Goal: Book appointment/travel/reservation

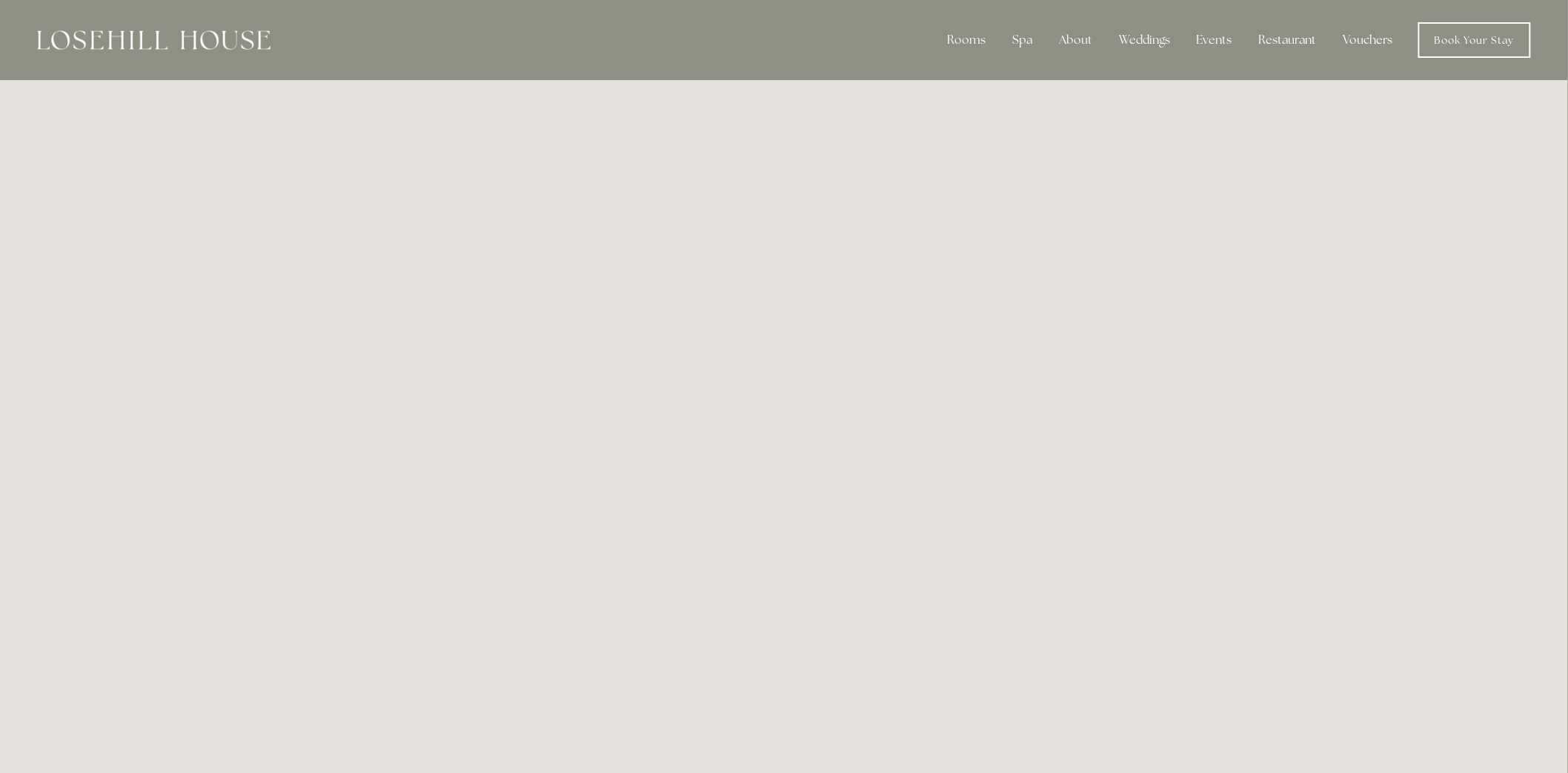
click at [1350, 39] on link "Vouchers" at bounding box center [1369, 40] width 74 height 30
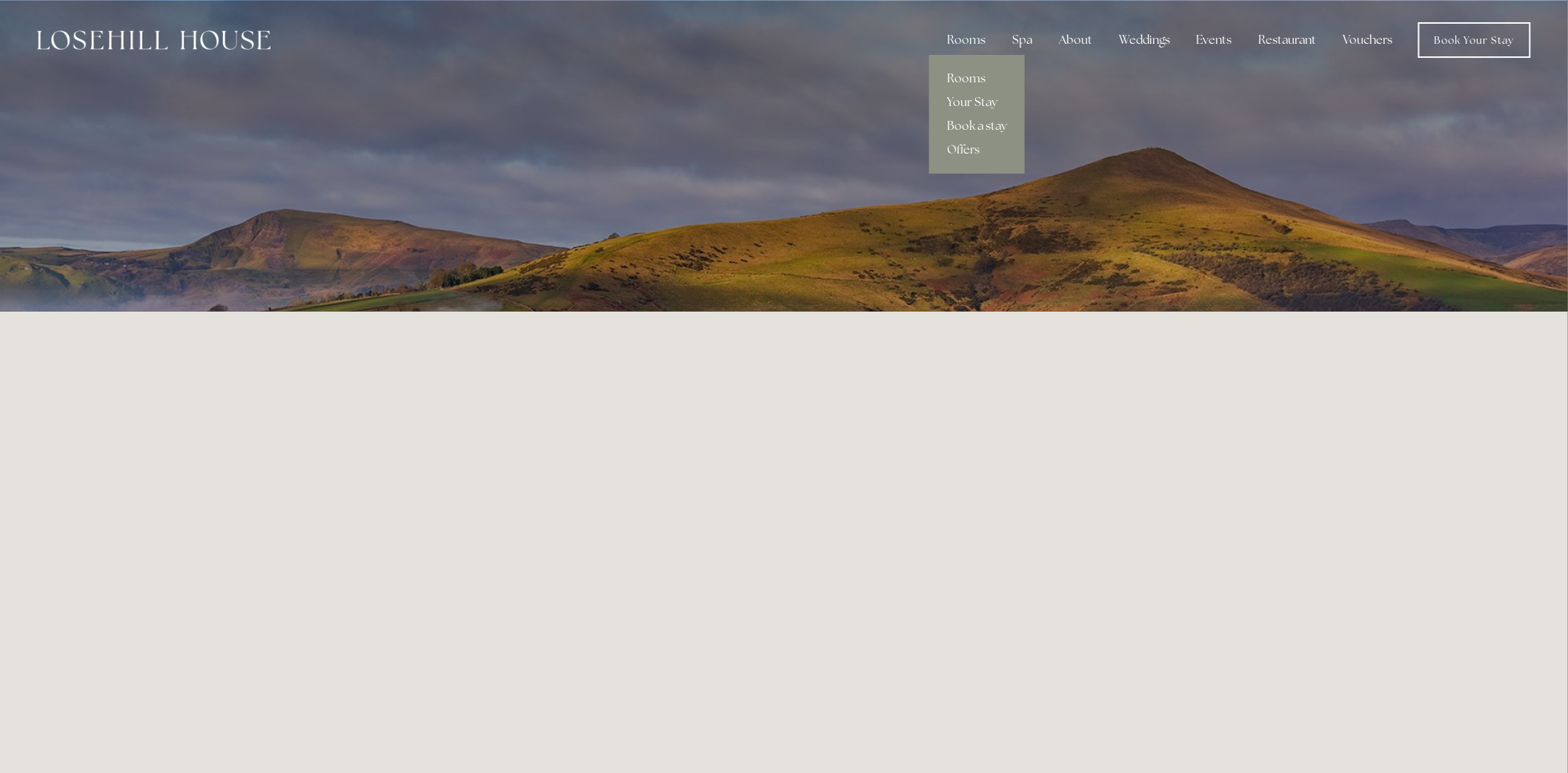
click at [984, 127] on link "Book a stay" at bounding box center [977, 126] width 95 height 23
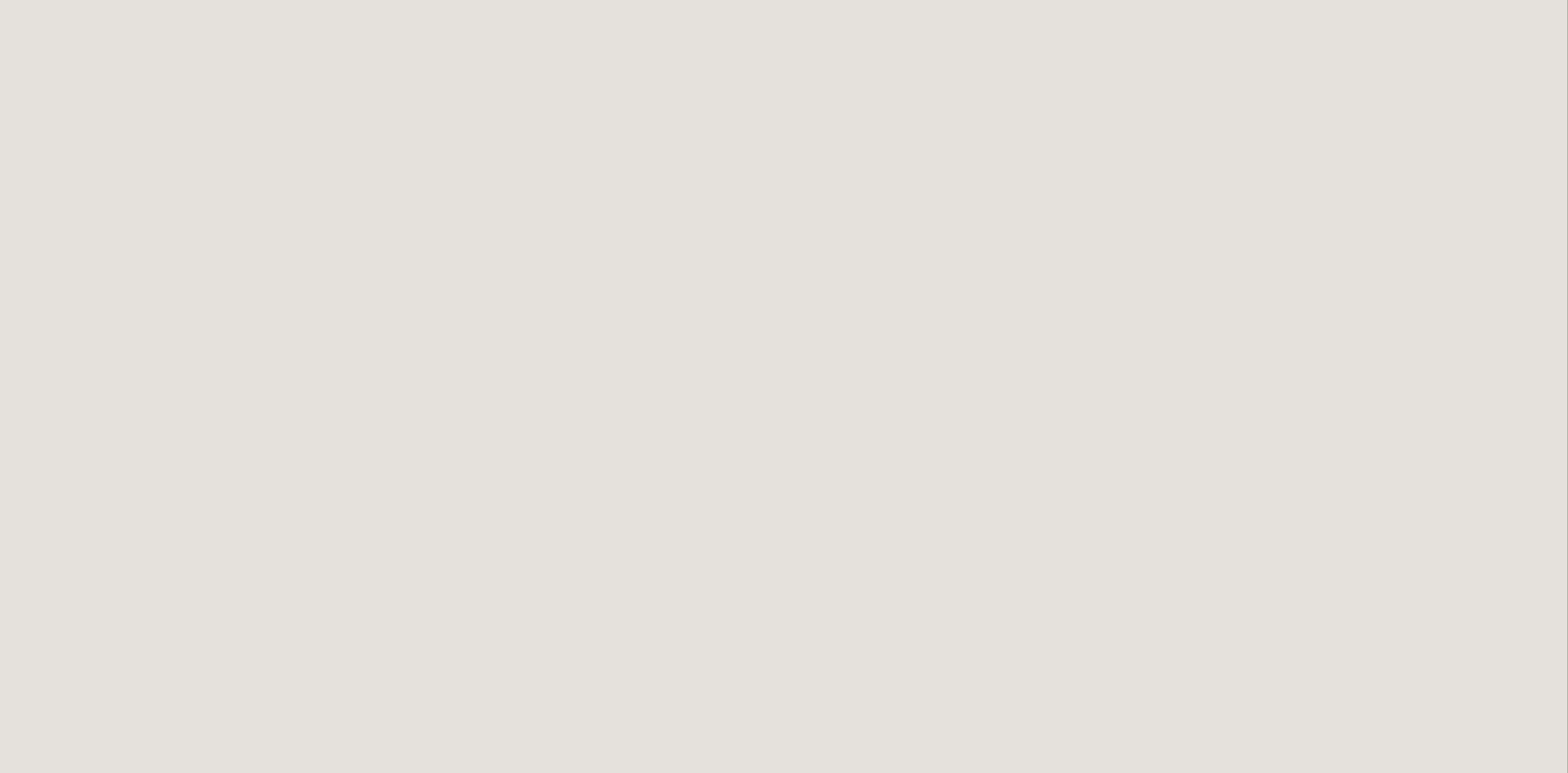
scroll to position [161, 0]
